Goal: Task Accomplishment & Management: Manage account settings

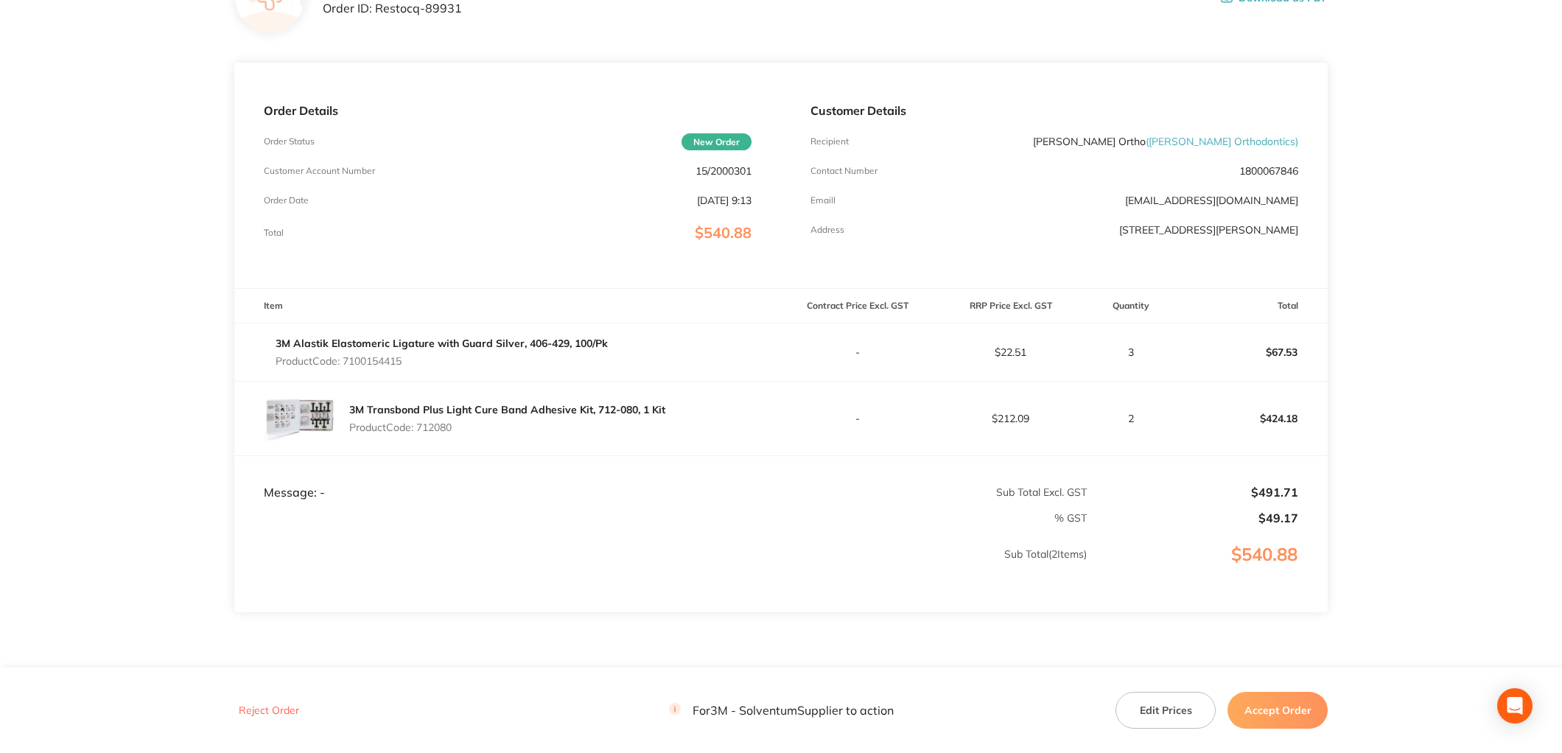
scroll to position [202, 0]
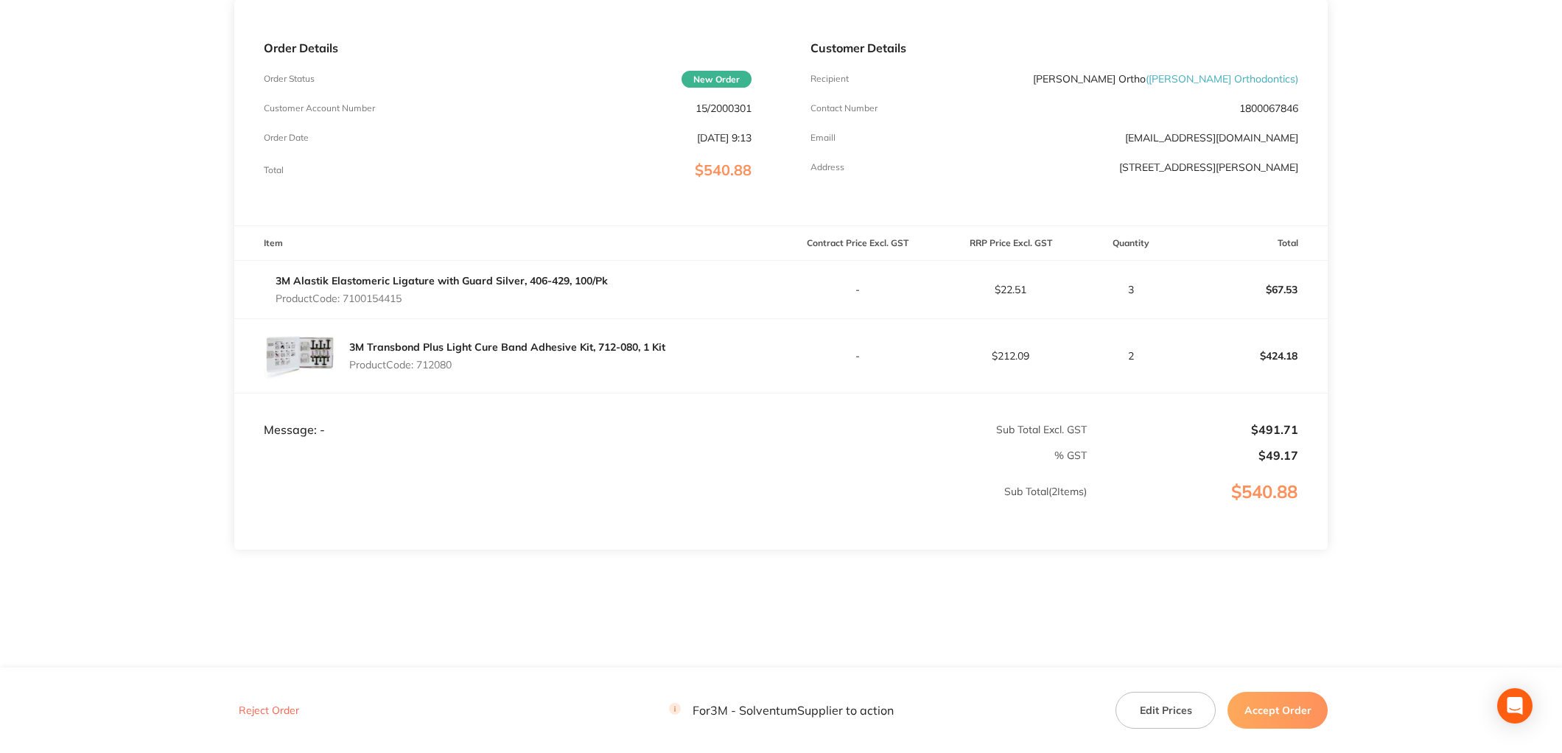
click at [1282, 710] on button "Accept Order" at bounding box center [1277, 710] width 100 height 37
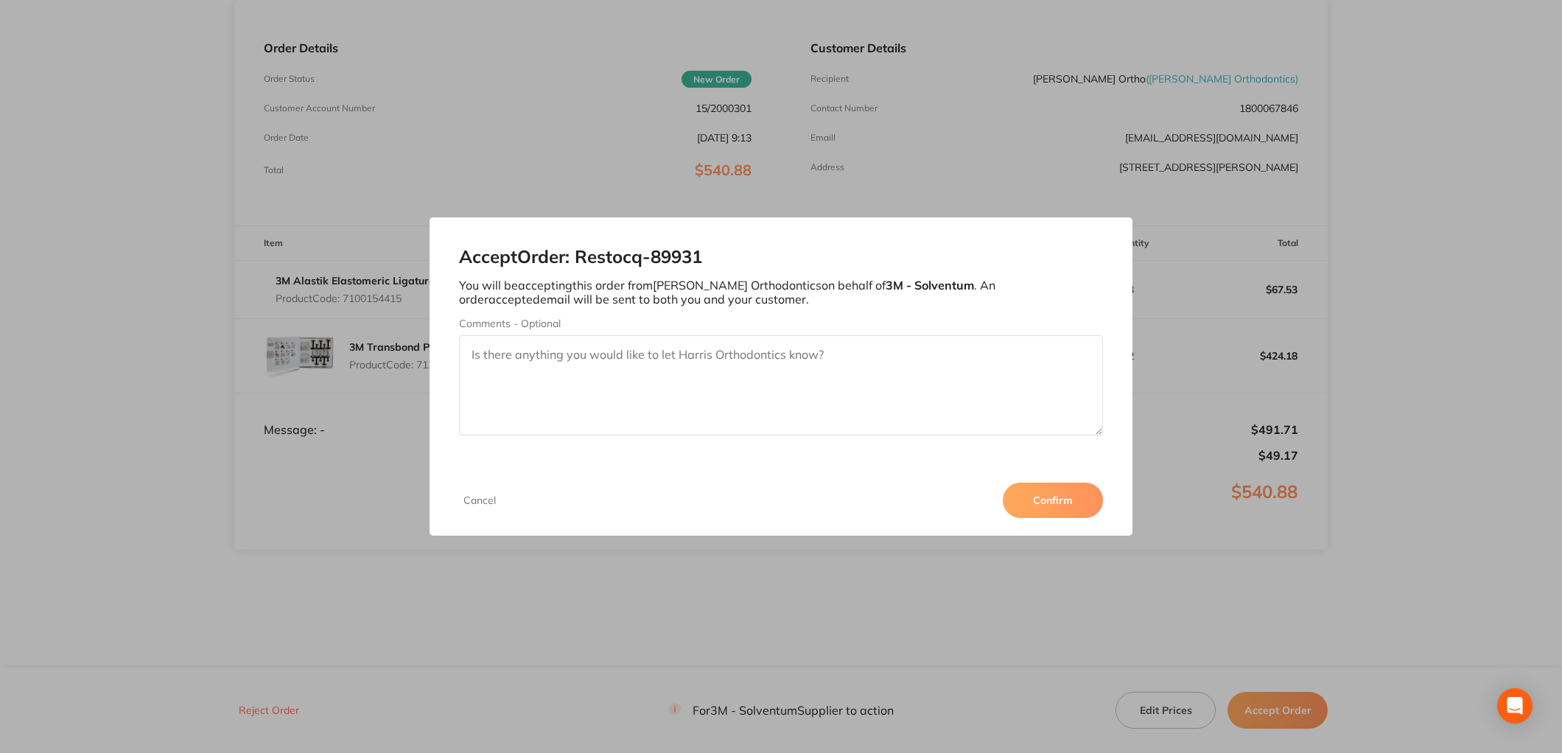
click at [1062, 503] on button "Confirm" at bounding box center [1053, 500] width 100 height 35
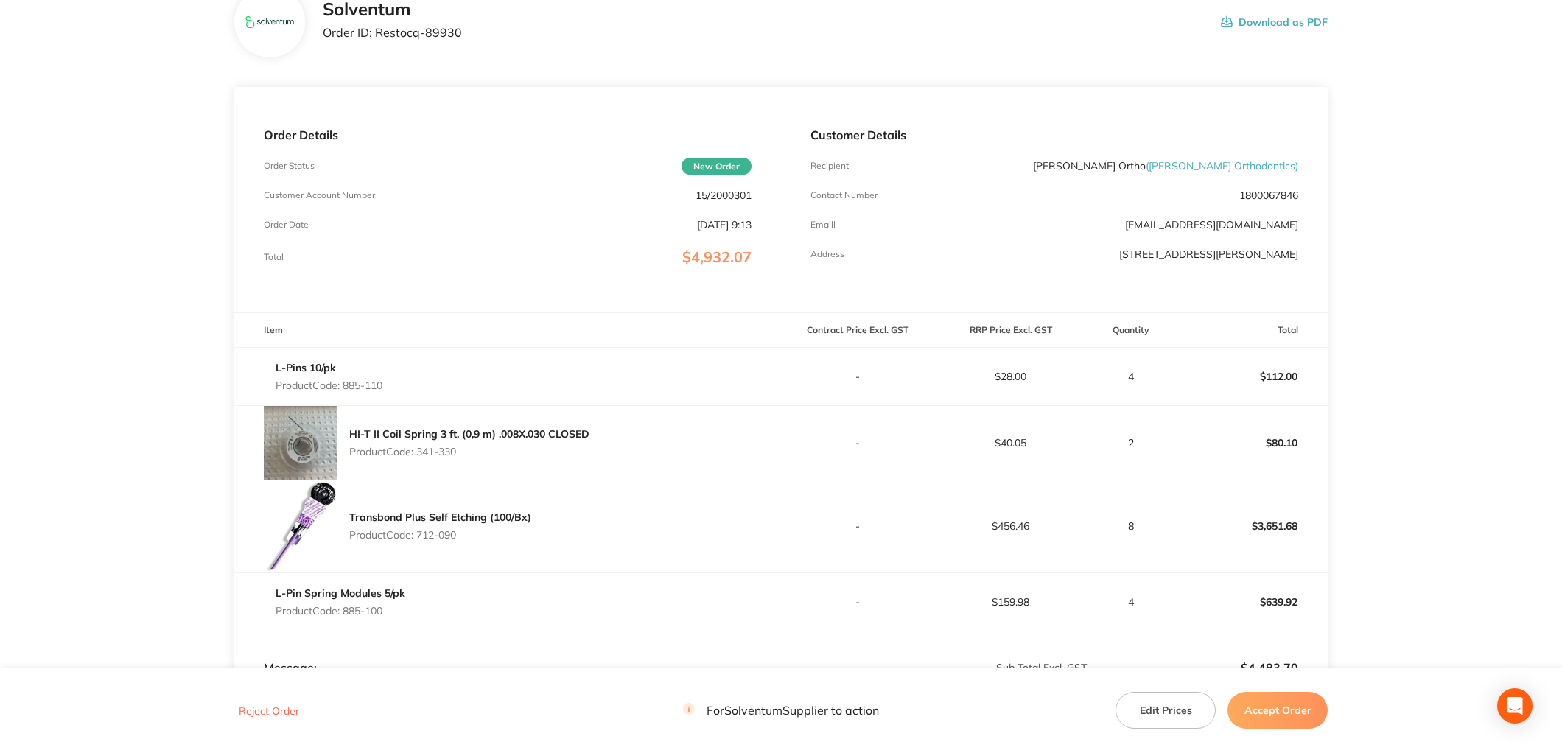
scroll to position [108, 0]
click at [1277, 706] on button "Accept Order" at bounding box center [1277, 710] width 100 height 37
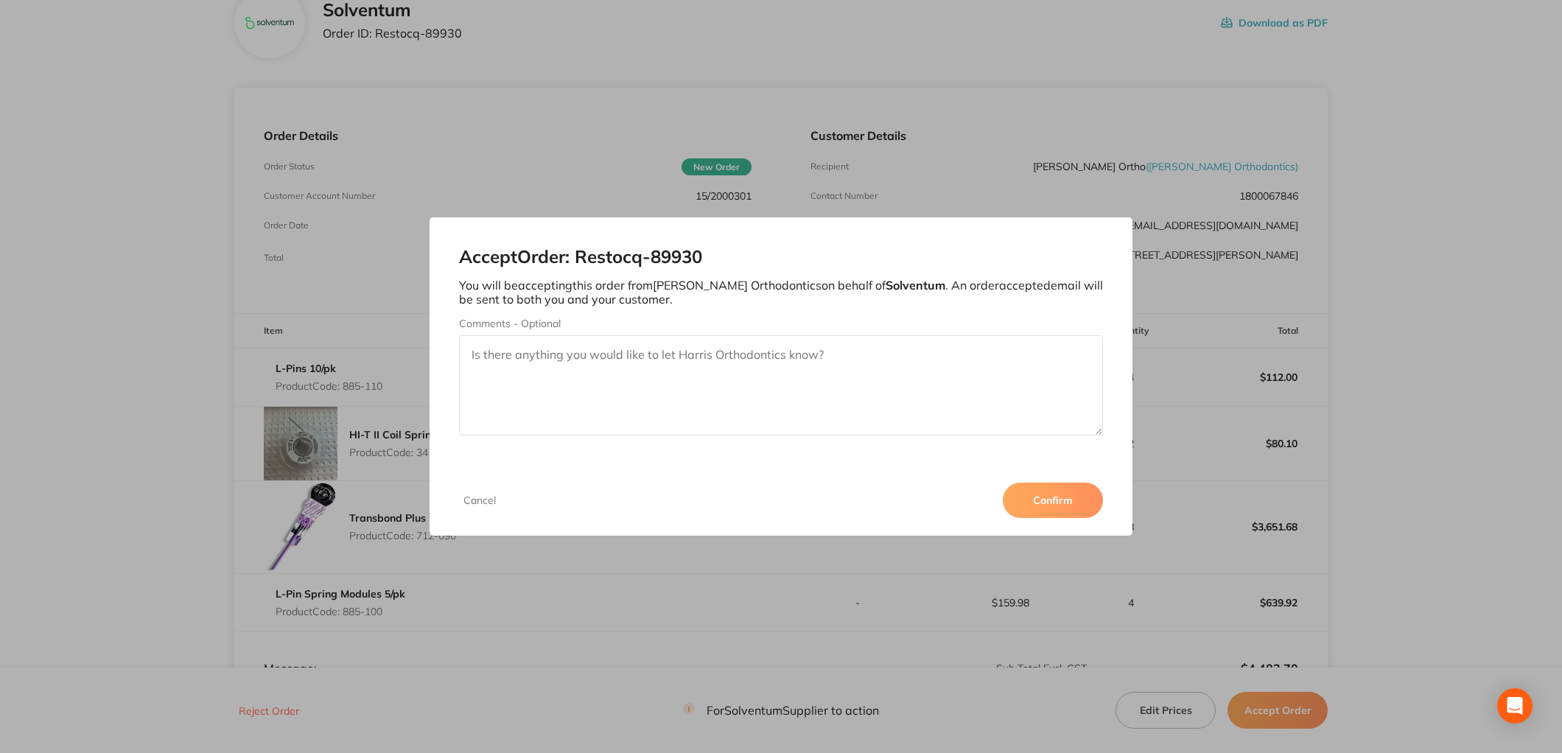
click at [1049, 507] on button "Confirm" at bounding box center [1053, 500] width 100 height 35
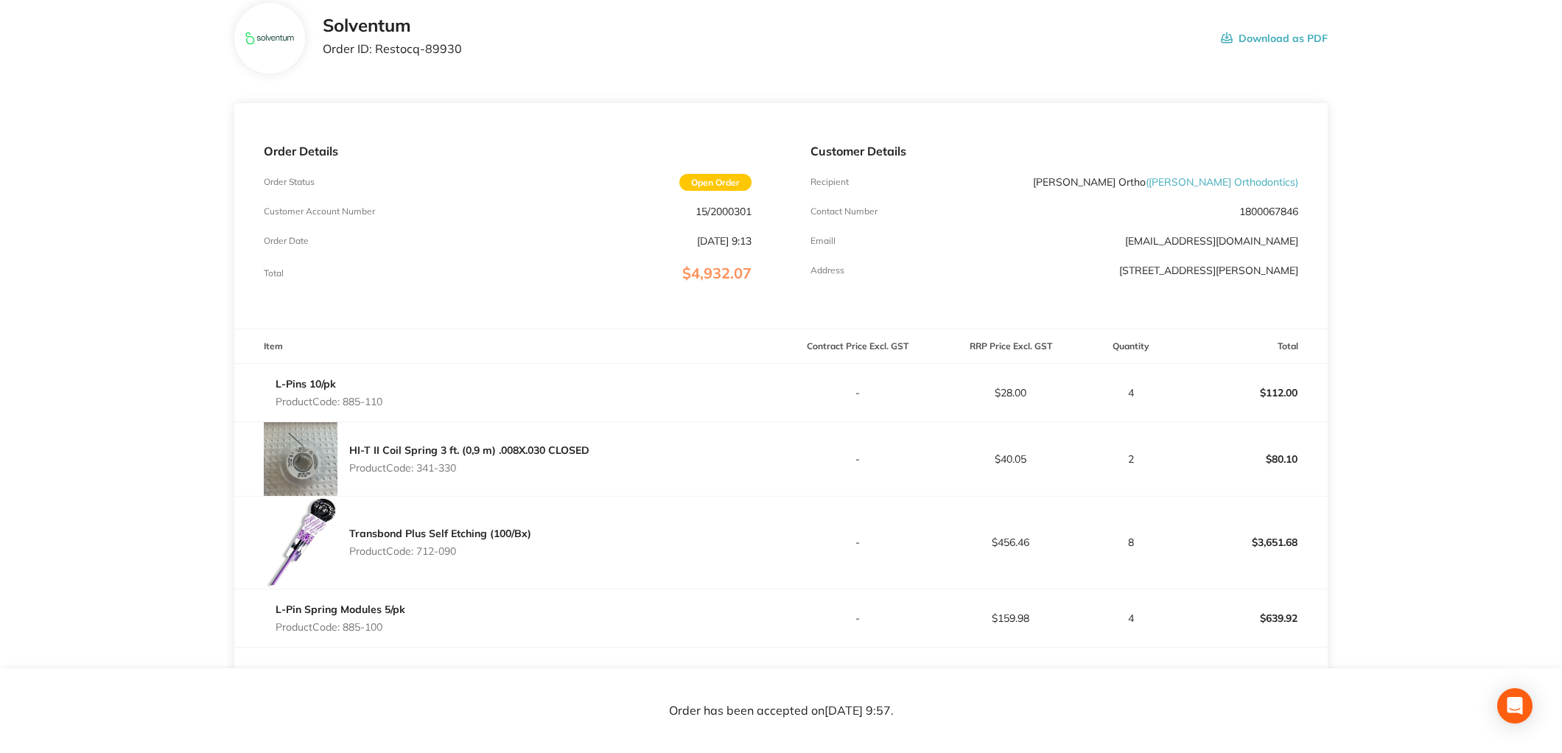
scroll to position [0, 0]
